Goal: Transaction & Acquisition: Purchase product/service

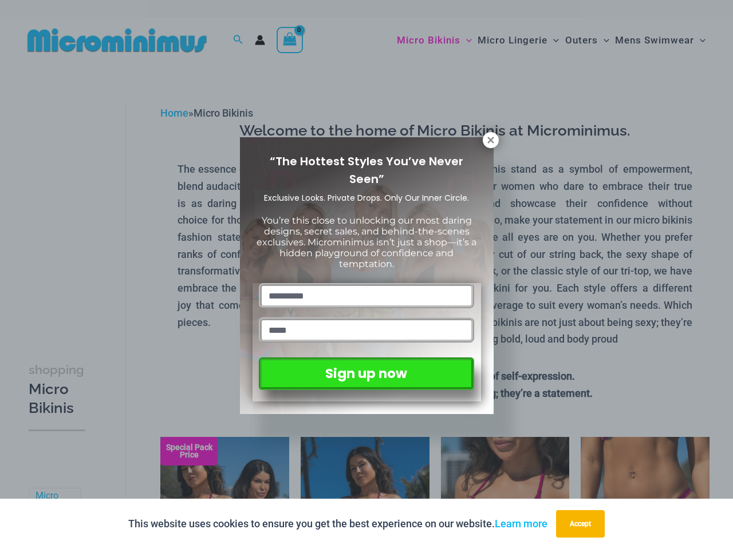
click at [366, 283] on input "text" at bounding box center [366, 295] width 215 height 25
click at [583, 524] on button "Accept" at bounding box center [580, 524] width 49 height 27
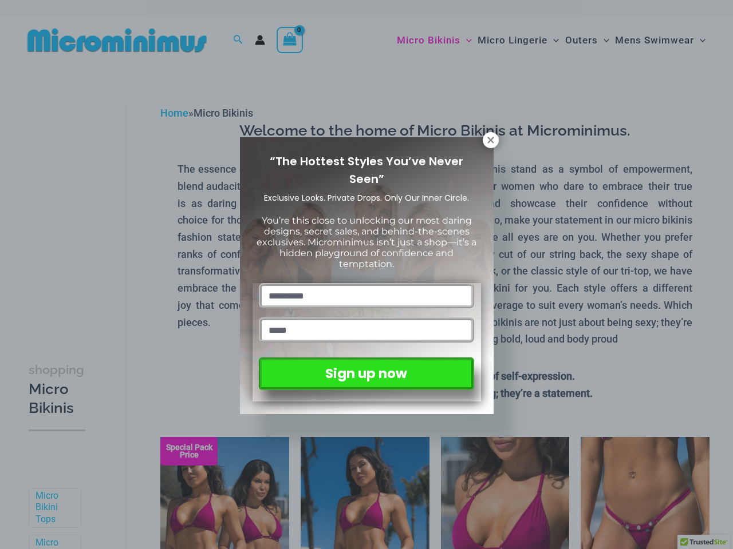
click at [366, 283] on input "text" at bounding box center [366, 295] width 215 height 25
